Goal: Task Accomplishment & Management: Manage account settings

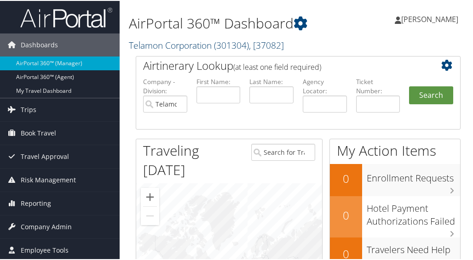
click at [191, 45] on link "Telamon Corporation ( 301304 ) , [ 37082 ]" at bounding box center [206, 44] width 155 height 12
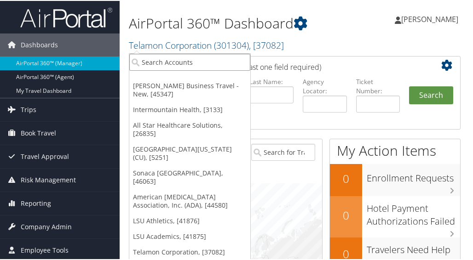
click at [171, 61] on input "search" at bounding box center [189, 61] width 121 height 17
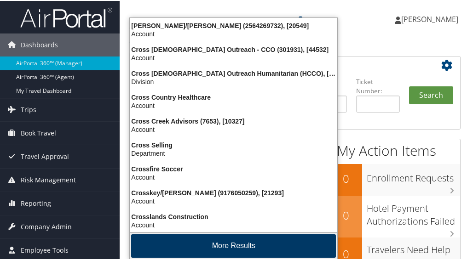
click at [248, 248] on button "More Results" at bounding box center [233, 245] width 205 height 23
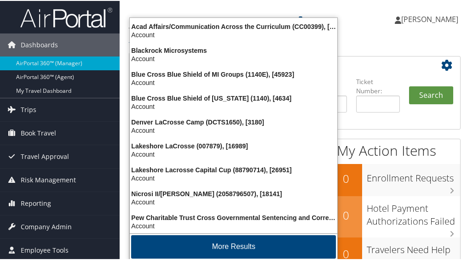
click at [248, 248] on button "More Results" at bounding box center [233, 246] width 205 height 23
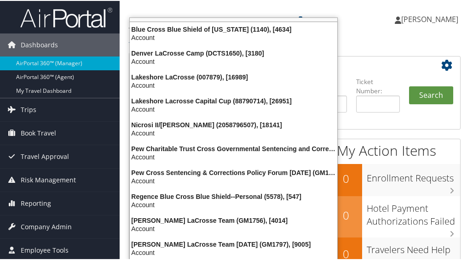
scroll to position [263, 0]
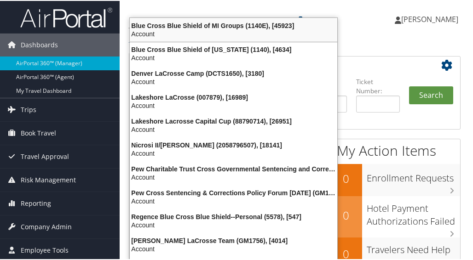
type input "cros"
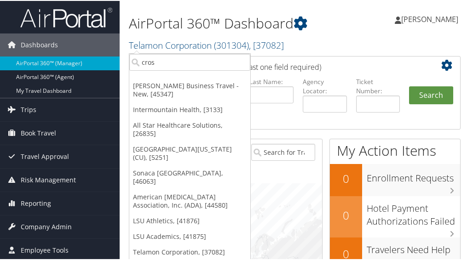
click at [374, 0] on div "AirPortal 360™ Dashboard Telamon Corporation ( 301304 ) , [ 37082 ] Christopher…" at bounding box center [298, 27] width 357 height 55
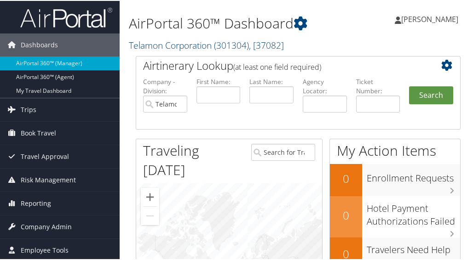
click at [172, 43] on link "Telamon Corporation ( 301304 ) , [ 37082 ]" at bounding box center [206, 44] width 155 height 12
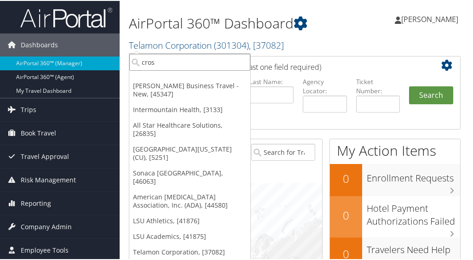
click at [156, 60] on input "cros" at bounding box center [189, 61] width 121 height 17
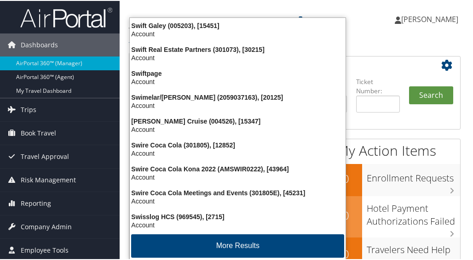
type input "swire"
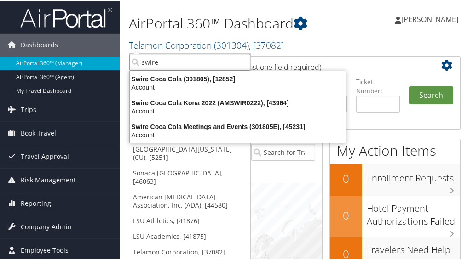
scroll to position [0, 0]
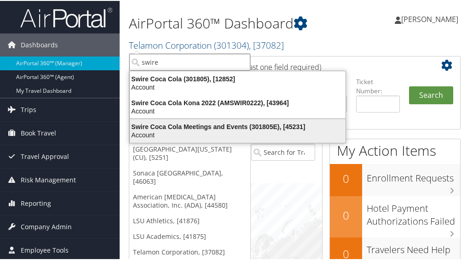
click at [202, 124] on div "Swire Coca Cola Meetings and Events (301805E), [45231]" at bounding box center [237, 126] width 227 height 8
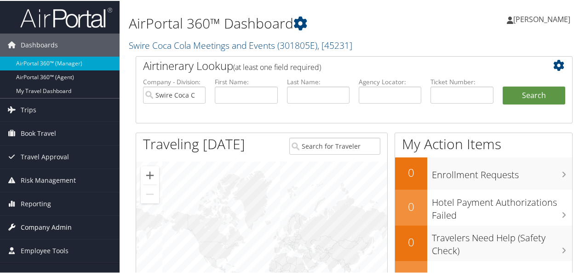
click at [40, 224] on span "Company Admin" at bounding box center [46, 226] width 51 height 23
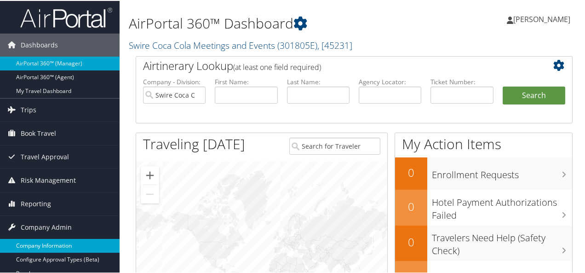
click at [40, 242] on link "Company Information" at bounding box center [60, 245] width 120 height 14
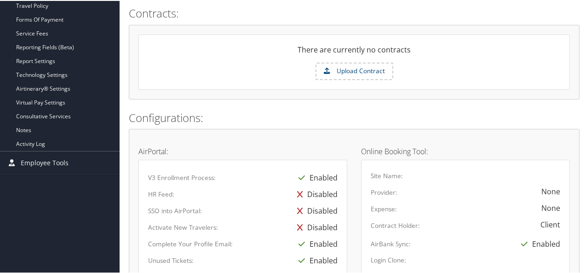
scroll to position [62, 0]
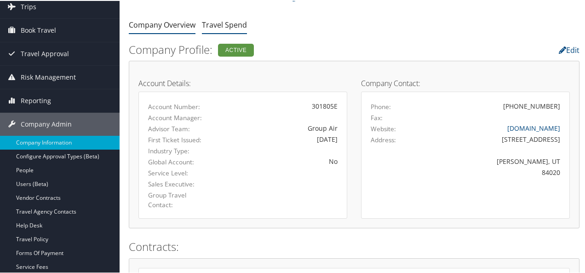
click at [219, 23] on link "Travel Spend" at bounding box center [224, 24] width 45 height 10
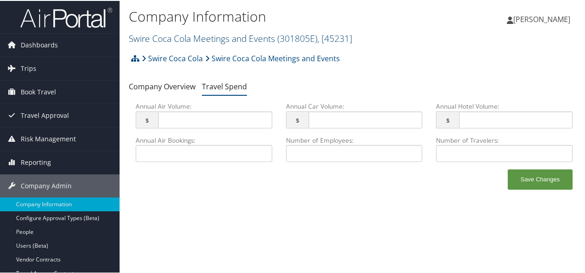
click at [231, 35] on link "Swire Coca Cola Meetings and Events ( 301805E ) , [ 45231 ]" at bounding box center [241, 37] width 224 height 12
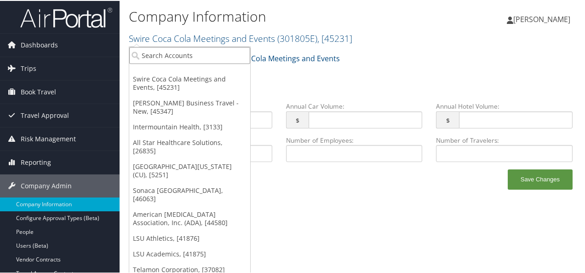
click at [163, 54] on input "search" at bounding box center [189, 54] width 121 height 17
type input "w"
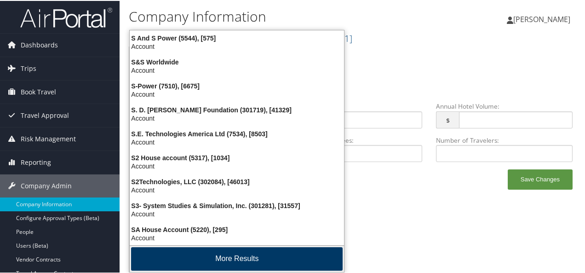
click at [219, 260] on button "More Results" at bounding box center [237, 257] width 212 height 23
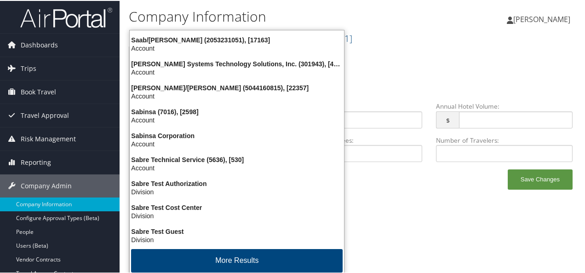
scroll to position [216, 0]
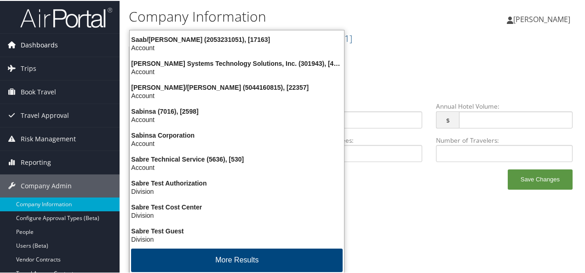
type input "s"
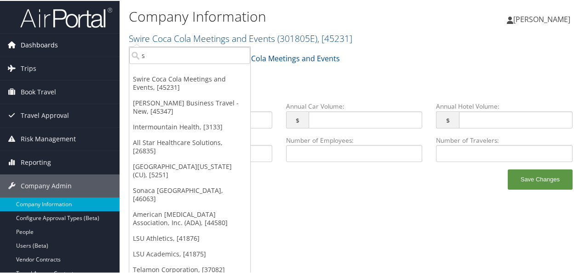
click at [47, 44] on span "Dashboards" at bounding box center [39, 44] width 37 height 23
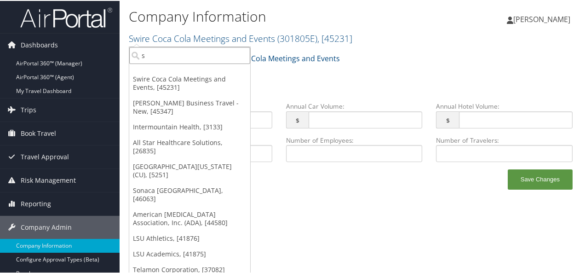
click at [149, 56] on input "s" at bounding box center [189, 54] width 121 height 17
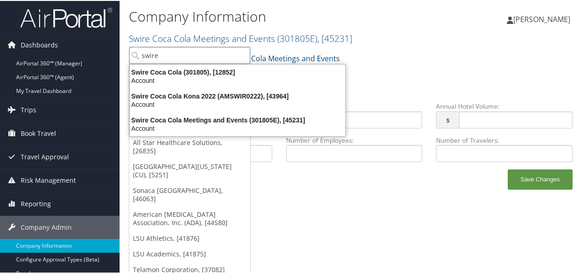
scroll to position [0, 0]
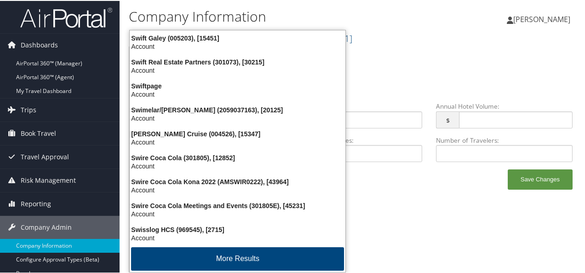
type input "swiire"
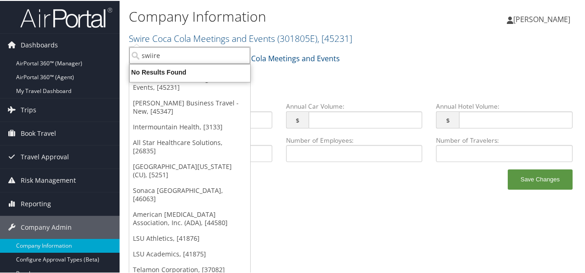
click at [150, 55] on input "swiire" at bounding box center [189, 54] width 121 height 17
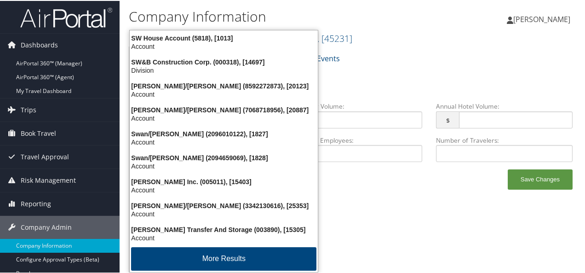
type input "Swire"
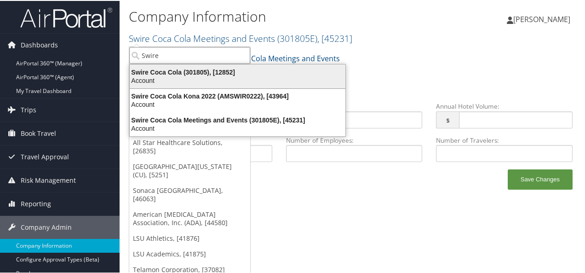
click at [188, 74] on div "Swire Coca Cola (301805), [12852]" at bounding box center [237, 71] width 227 height 8
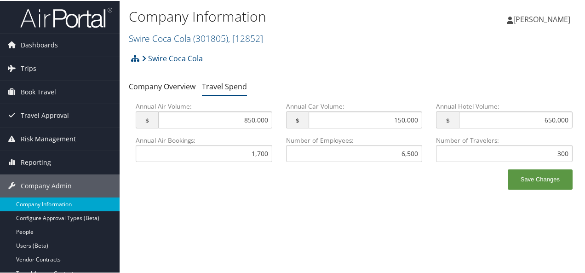
click at [51, 199] on link "Company Information" at bounding box center [60, 203] width 120 height 14
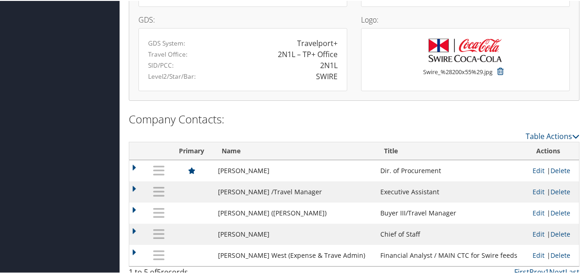
scroll to position [756, 0]
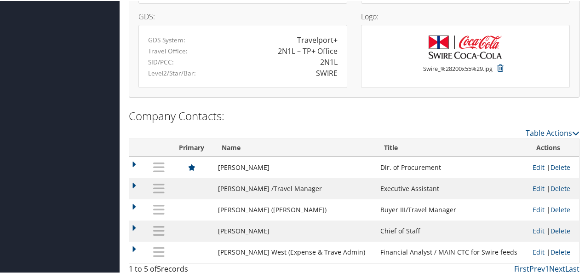
click at [132, 181] on td at bounding box center [138, 187] width 19 height 21
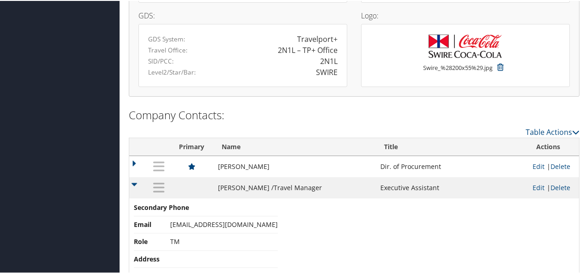
scroll to position [752, 0]
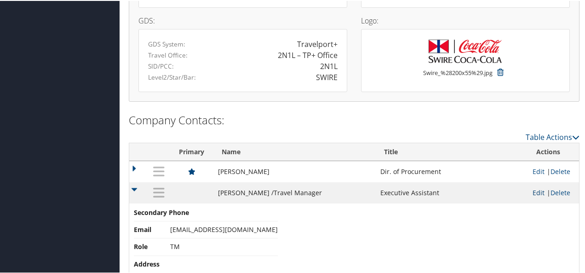
click at [533, 189] on link "Edit" at bounding box center [539, 191] width 12 height 9
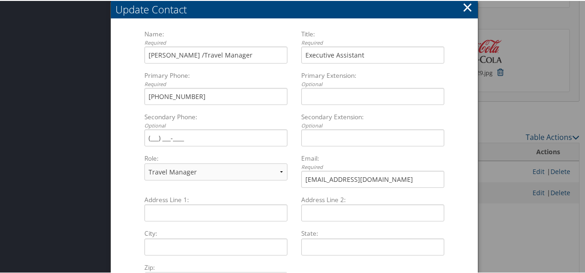
click at [465, 5] on button "×" at bounding box center [467, 6] width 11 height 18
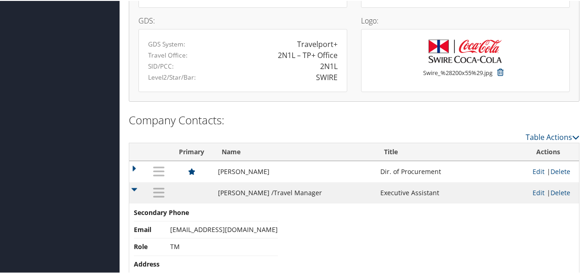
click at [132, 185] on td at bounding box center [138, 191] width 19 height 21
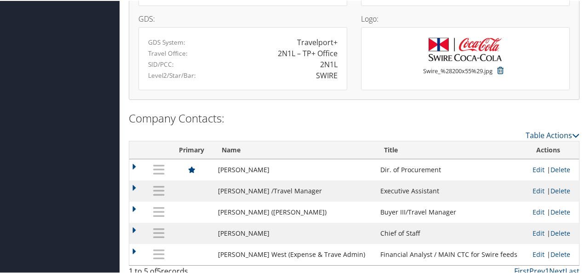
scroll to position [758, 0]
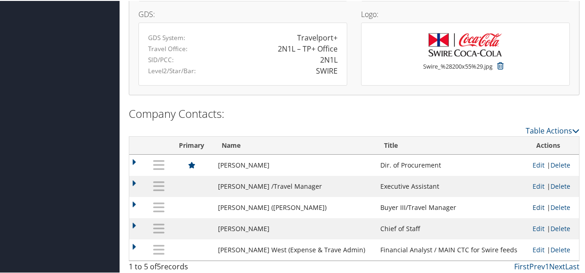
click at [533, 206] on link "Edit" at bounding box center [539, 206] width 12 height 9
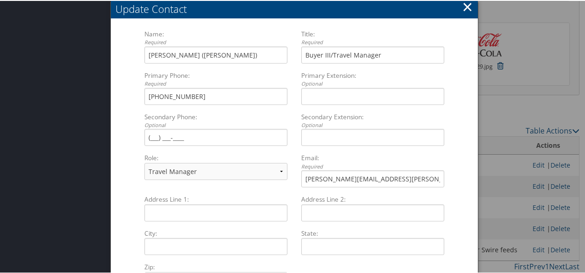
click at [466, 2] on button "×" at bounding box center [467, 6] width 11 height 18
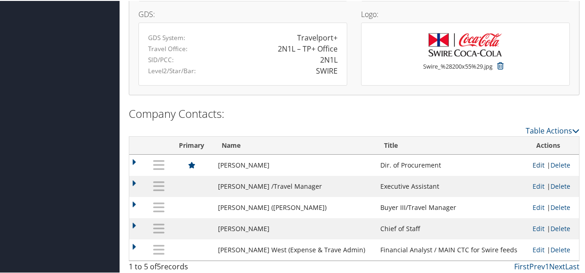
click at [533, 162] on link "Edit" at bounding box center [539, 164] width 12 height 9
select select "PL"
